Goal: Navigation & Orientation: Find specific page/section

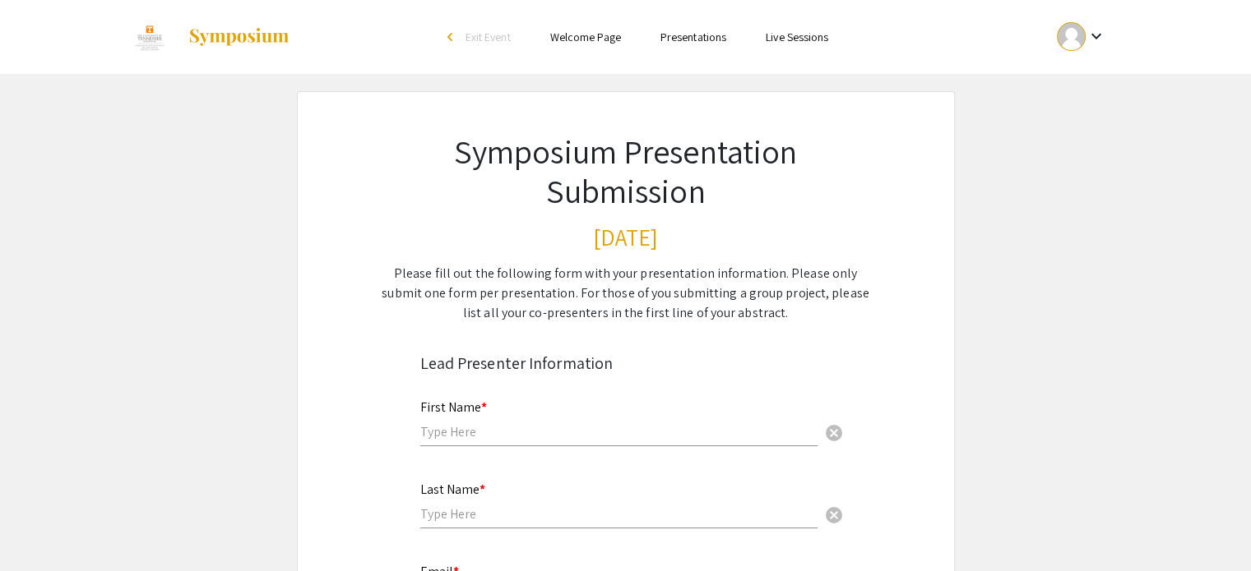
click at [1103, 30] on mat-icon "keyboard_arrow_down" at bounding box center [1095, 36] width 20 height 20
click at [1098, 124] on button "My Submissions" at bounding box center [1089, 120] width 101 height 39
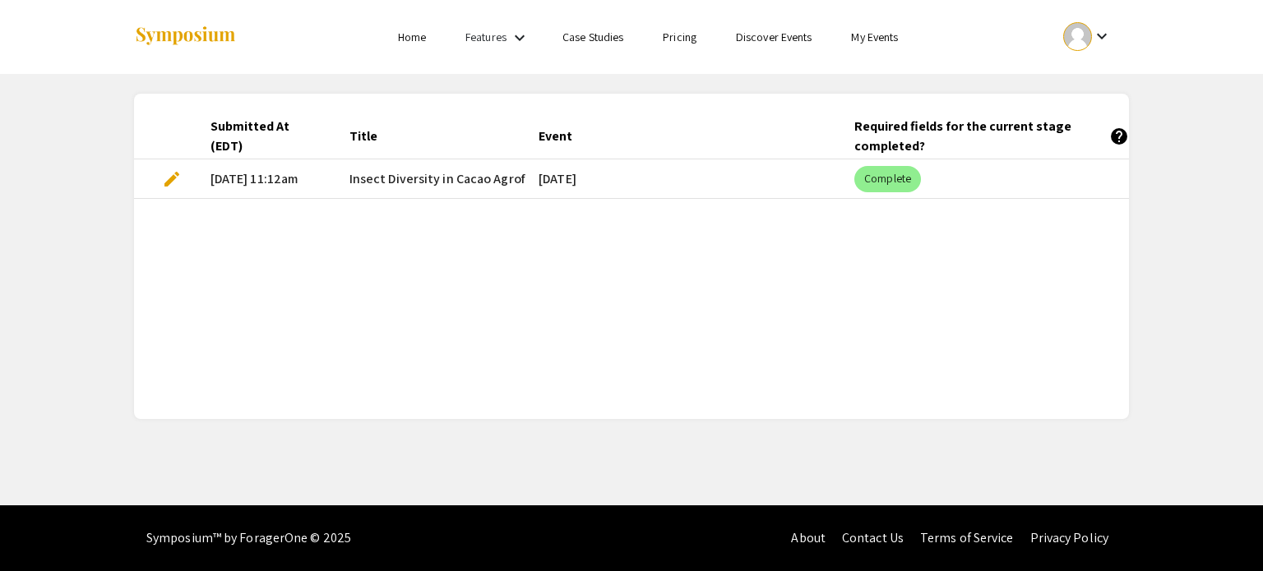
click at [512, 40] on mat-icon "keyboard_arrow_down" at bounding box center [520, 38] width 20 height 20
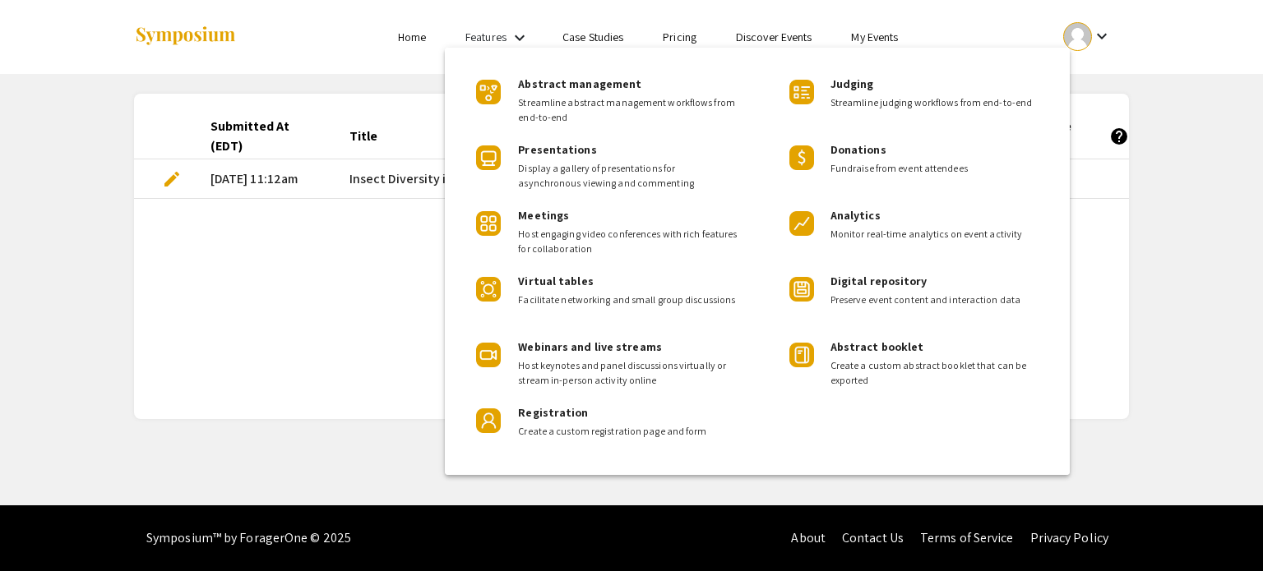
click at [512, 40] on div at bounding box center [631, 285] width 1263 height 571
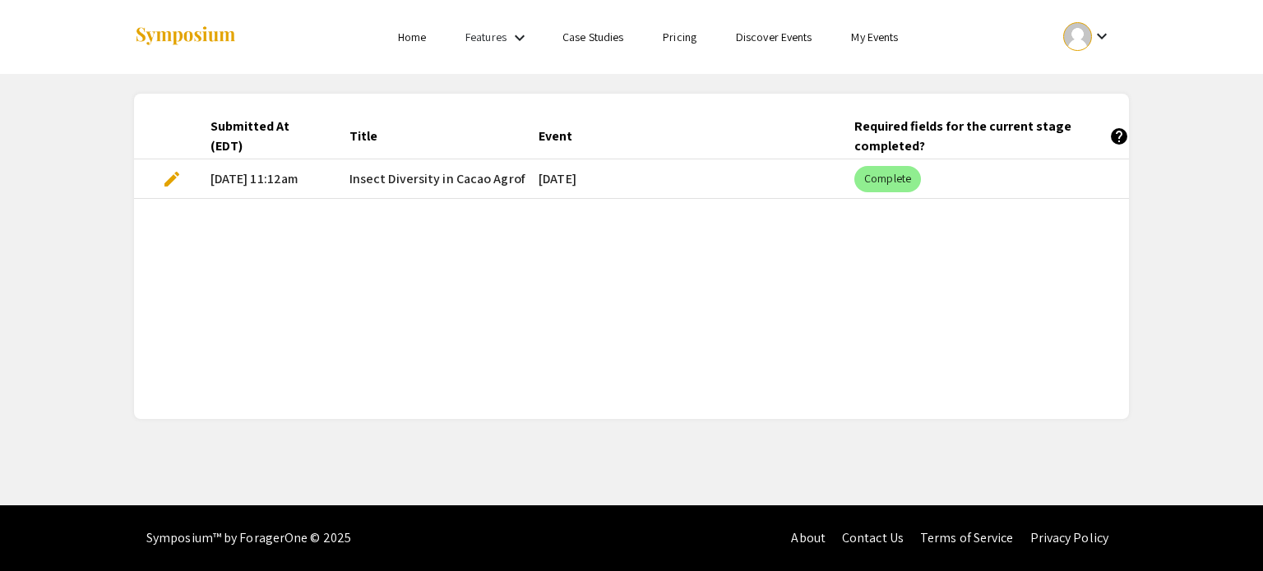
click at [877, 47] on ul "keyboard_arrow_down" at bounding box center [965, 37] width 328 height 74
click at [875, 40] on link "My Events" at bounding box center [874, 37] width 47 height 15
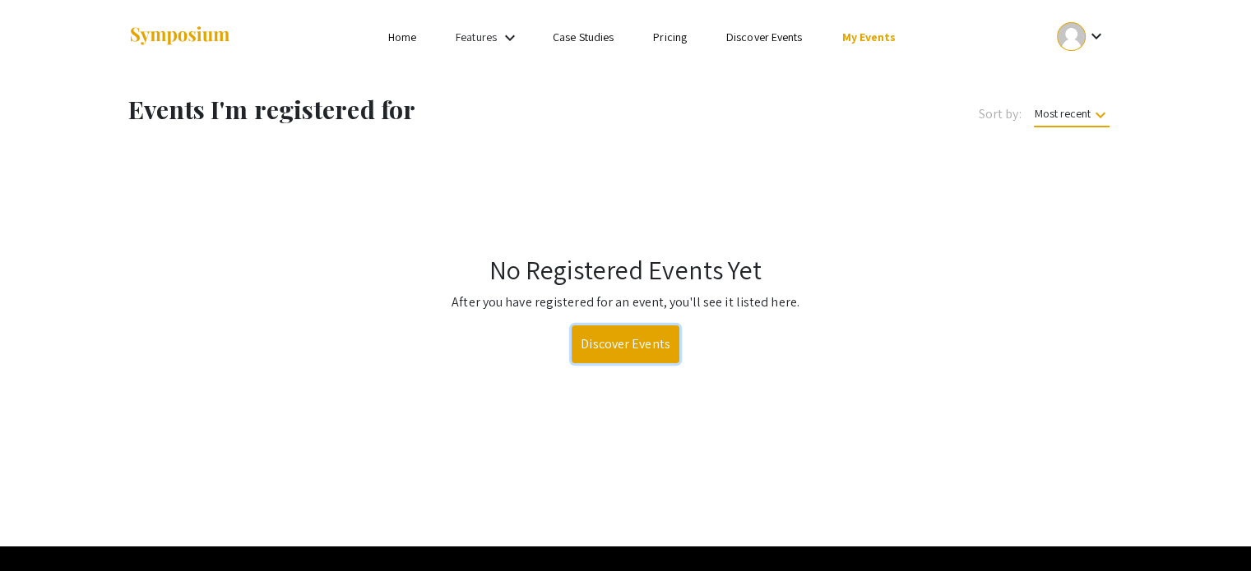
click at [661, 331] on link "Discover Events" at bounding box center [625, 345] width 108 height 38
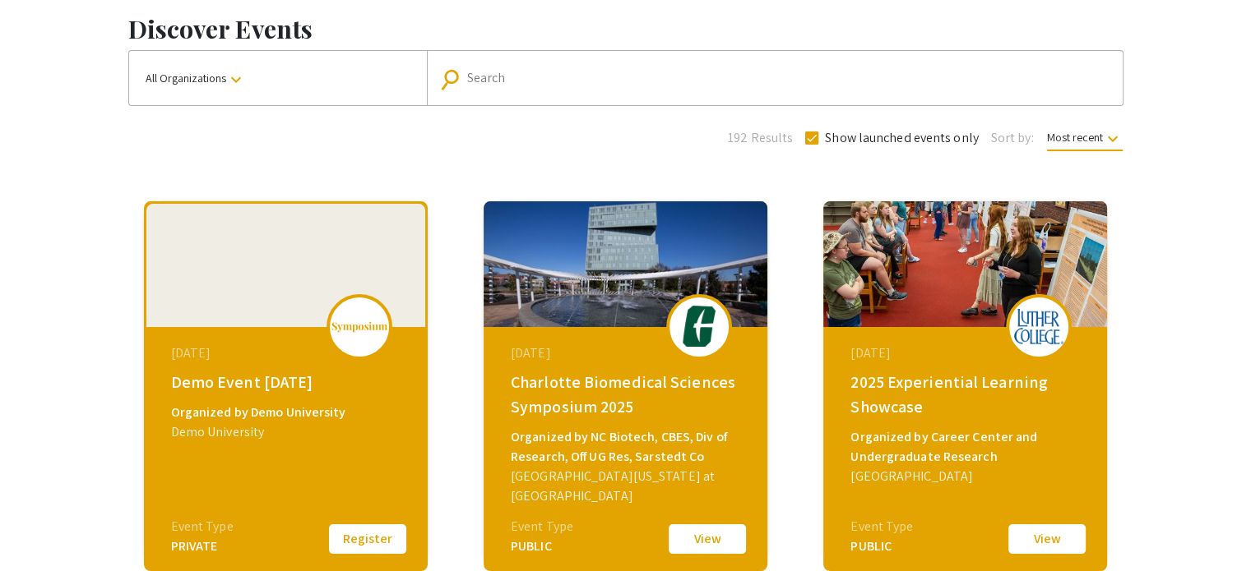
scroll to position [16, 0]
